Goal: Browse casually

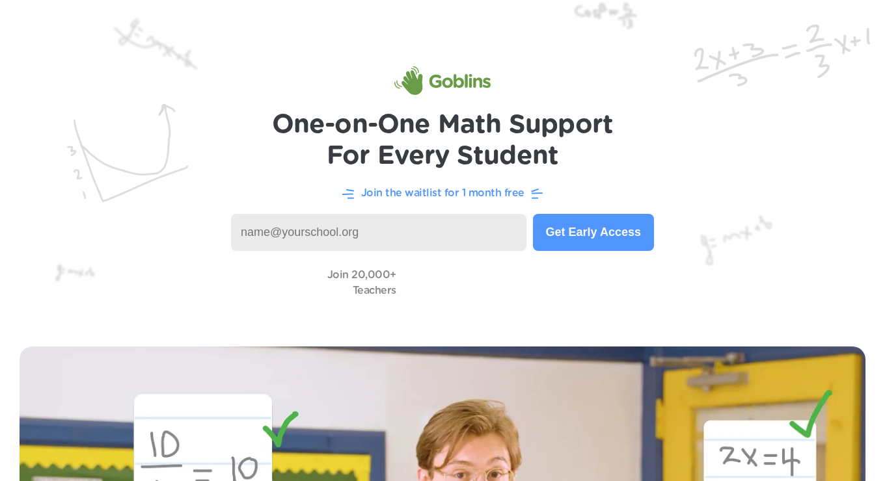
click at [467, 81] on img at bounding box center [442, 80] width 96 height 29
click at [422, 134] on h1 "One-on-One Math Support For Every Student" at bounding box center [443, 140] width 342 height 62
click at [484, 126] on h1 "One-on-One Math Support For Every Student" at bounding box center [443, 140] width 342 height 62
click at [455, 78] on img at bounding box center [442, 80] width 96 height 29
click at [452, 78] on img at bounding box center [442, 80] width 96 height 29
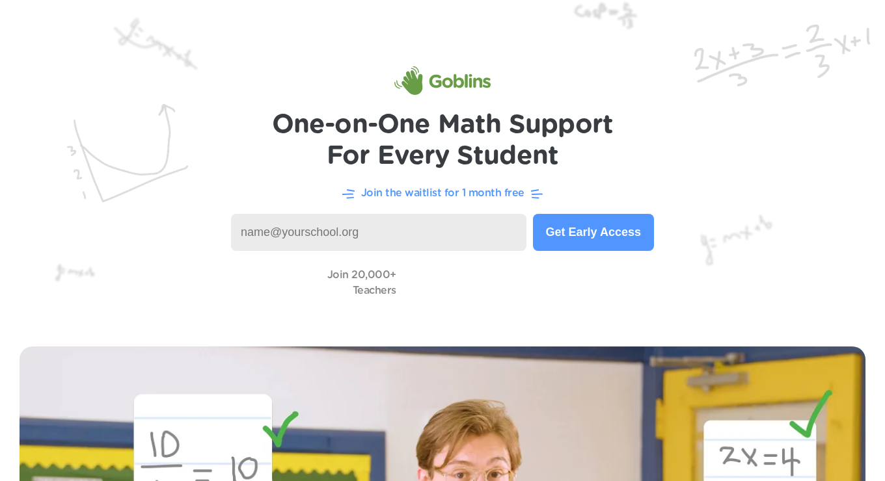
click at [540, 126] on h1 "One-on-One Math Support For Every Student" at bounding box center [443, 140] width 342 height 62
click at [450, 85] on img at bounding box center [442, 80] width 96 height 29
click at [709, 138] on img at bounding box center [442, 163] width 885 height 327
click at [463, 83] on img at bounding box center [442, 80] width 96 height 29
click at [454, 155] on h1 "One-on-One Math Support For Every Student" at bounding box center [443, 140] width 342 height 62
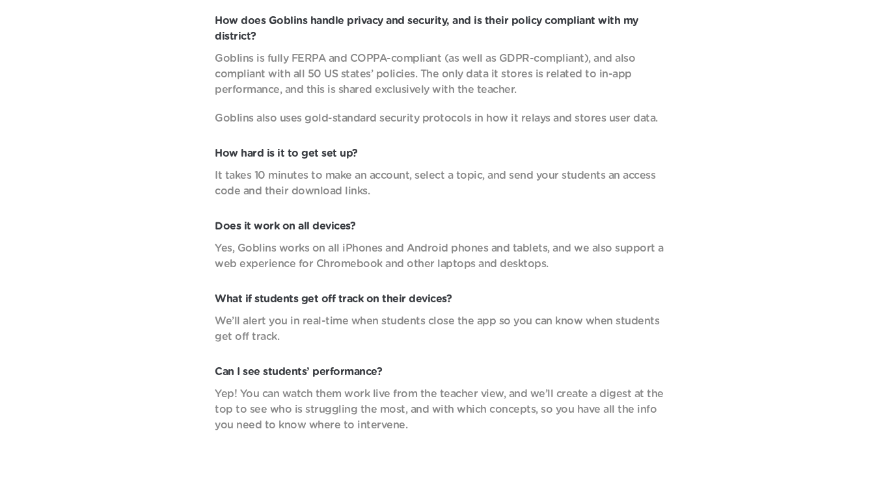
scroll to position [4604, 0]
